Goal: Task Accomplishment & Management: Manage account settings

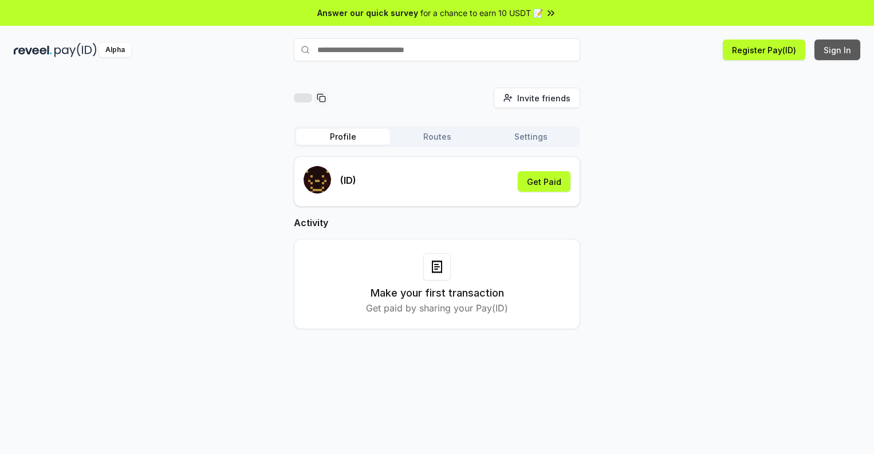
click at [838, 50] on button "Sign In" at bounding box center [837, 50] width 46 height 21
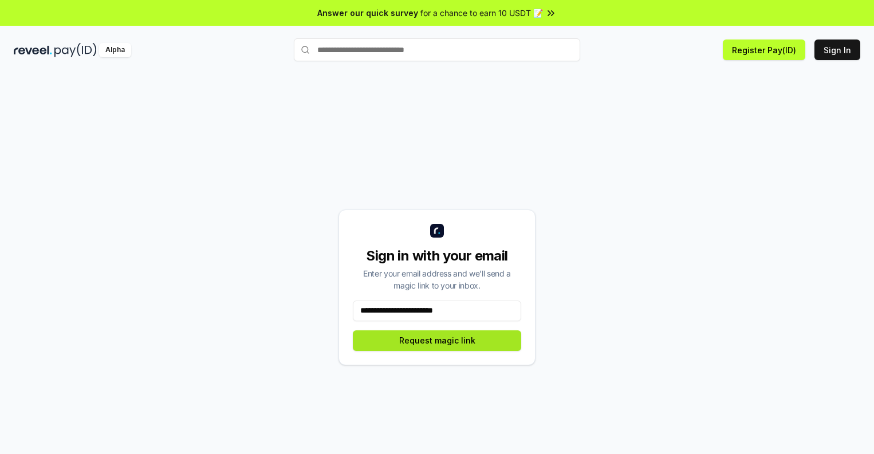
type input "**********"
click at [437, 340] on button "Request magic link" at bounding box center [437, 340] width 168 height 21
